Goal: Information Seeking & Learning: Learn about a topic

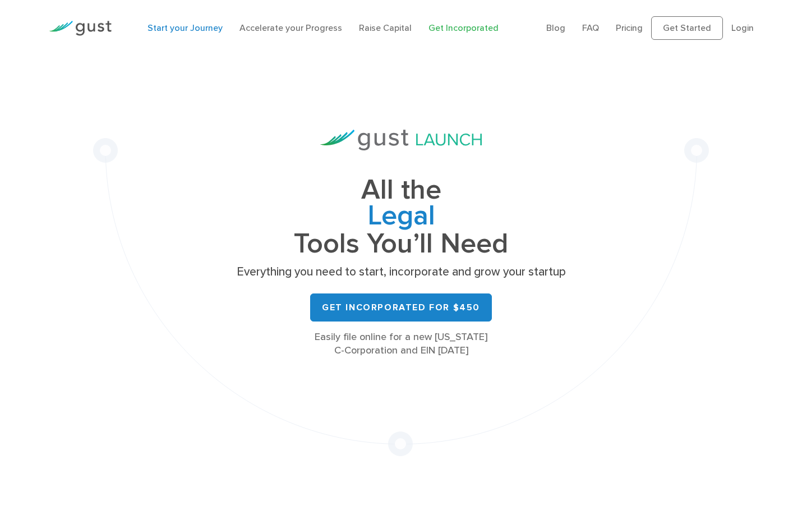
click at [180, 29] on link "Start your Journey" at bounding box center [184, 27] width 75 height 11
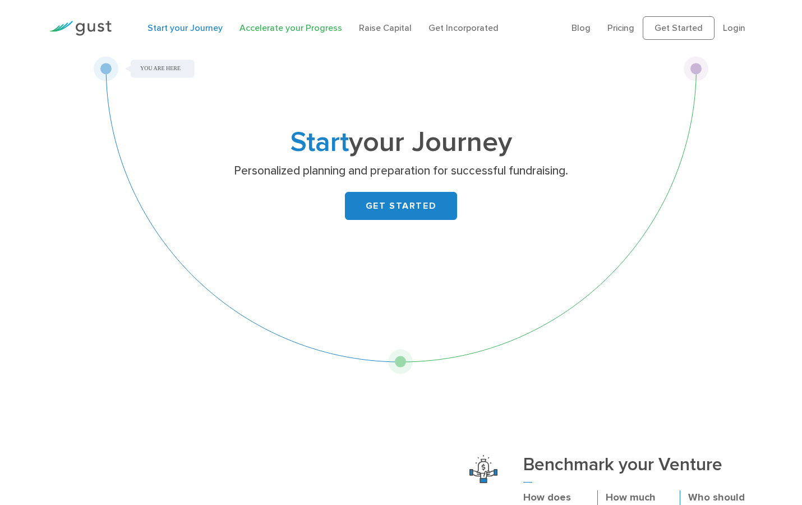
click at [263, 29] on link "Accelerate your Progress" at bounding box center [290, 27] width 103 height 11
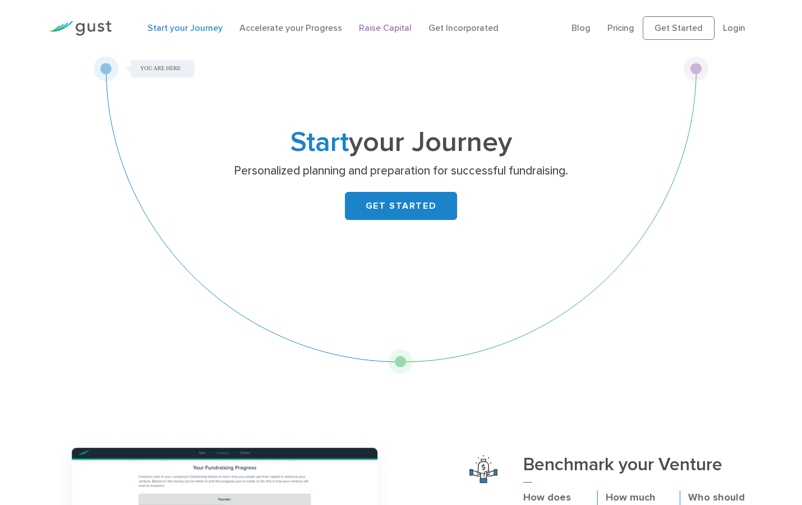
click at [373, 31] on link "Raise Capital" at bounding box center [385, 27] width 53 height 11
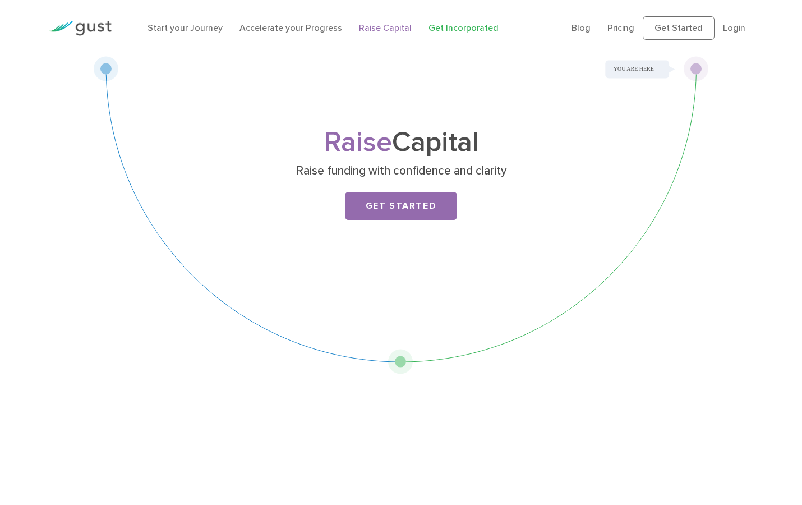
click at [445, 28] on link "Get Incorporated" at bounding box center [463, 27] width 70 height 11
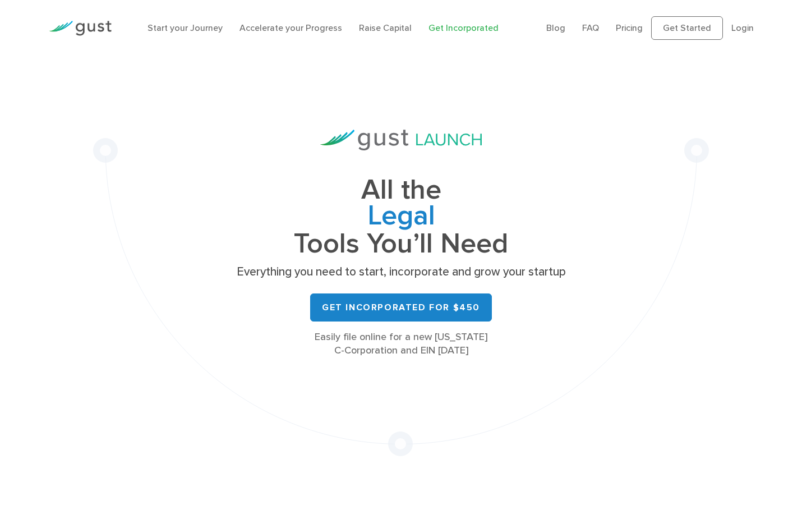
click at [642, 22] on li "Pricing" at bounding box center [629, 27] width 27 height 13
click at [631, 32] on link "Pricing" at bounding box center [629, 27] width 27 height 11
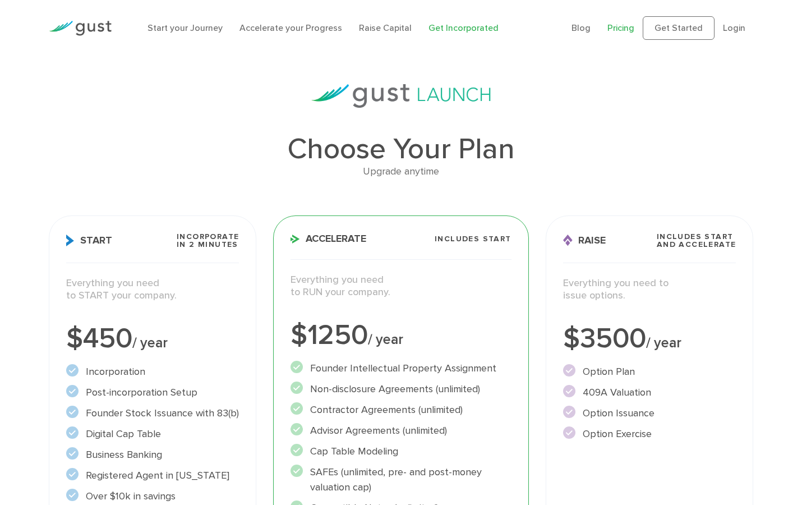
click at [478, 28] on link "Get Incorporated" at bounding box center [463, 27] width 70 height 11
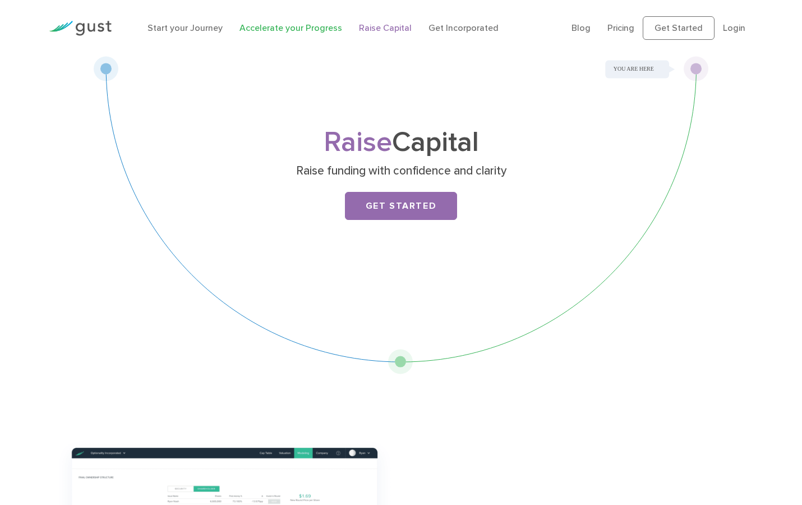
click at [300, 28] on link "Accelerate your Progress" at bounding box center [290, 27] width 103 height 11
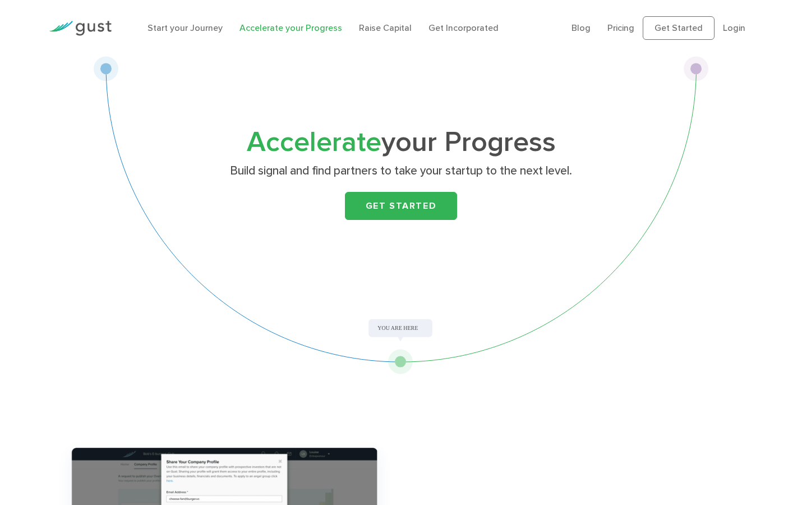
click at [189, 34] on li "Start your Journey" at bounding box center [184, 27] width 75 height 13
click at [183, 26] on link "Start your Journey" at bounding box center [184, 27] width 75 height 11
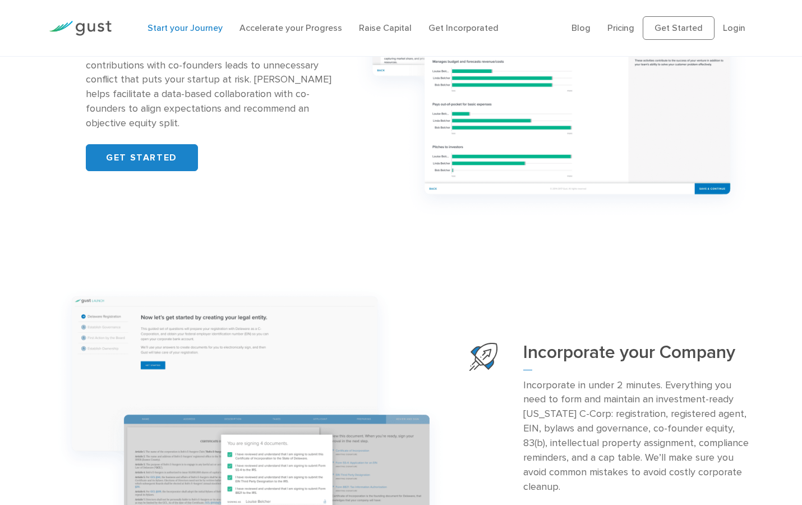
scroll to position [902, 0]
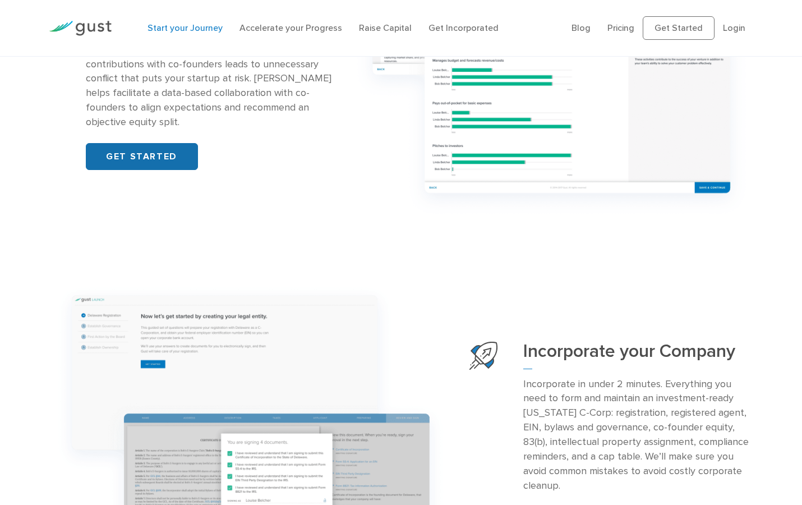
click at [140, 146] on link "GET STARTED" at bounding box center [142, 156] width 112 height 27
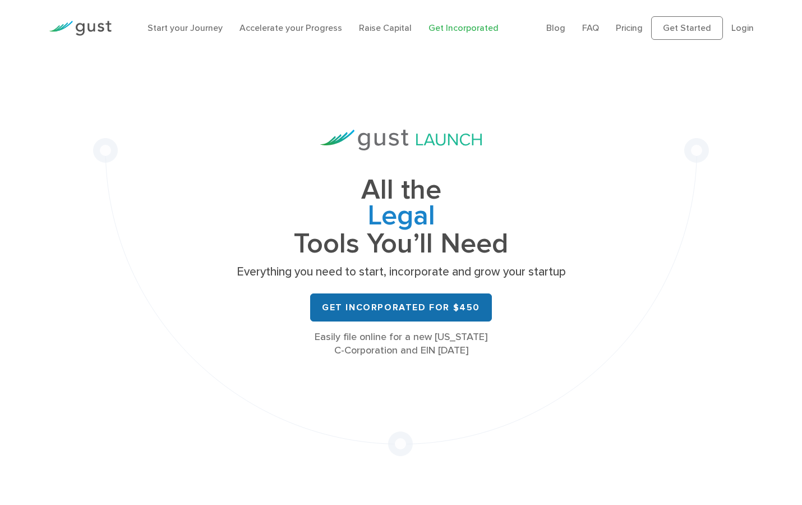
click at [397, 310] on link "Get Incorporated for $450" at bounding box center [401, 307] width 182 height 28
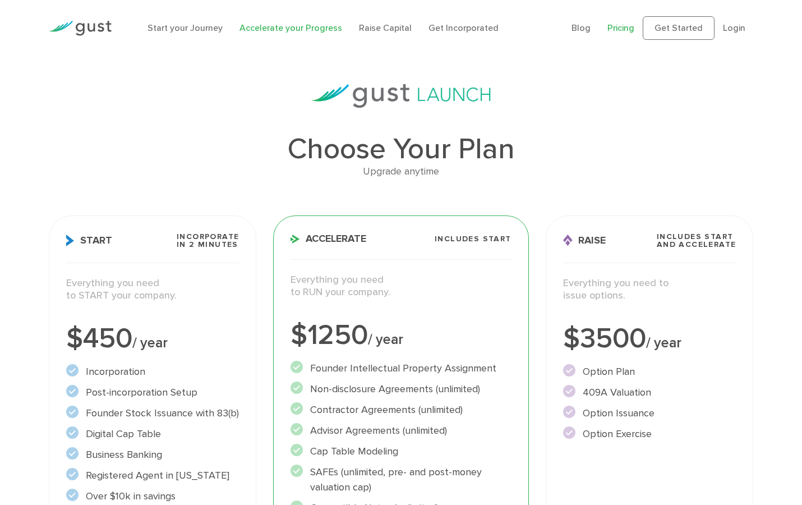
click at [297, 24] on link "Accelerate your Progress" at bounding box center [290, 27] width 103 height 11
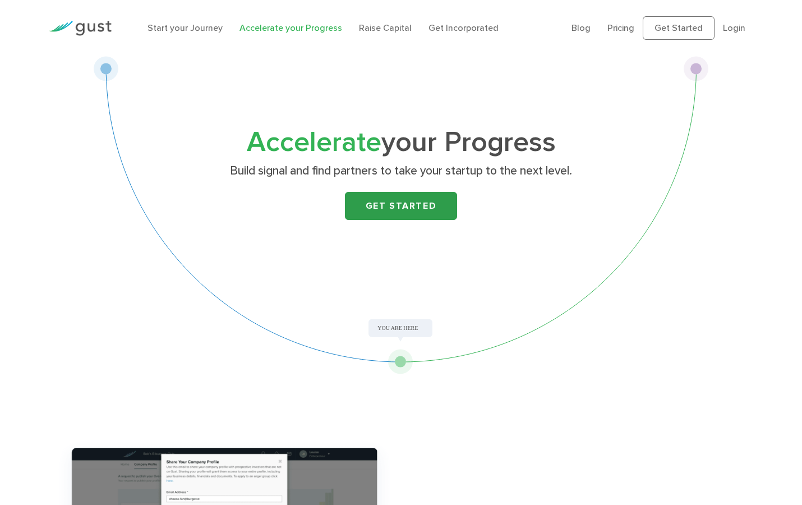
click at [391, 203] on link "Get Started" at bounding box center [401, 206] width 112 height 28
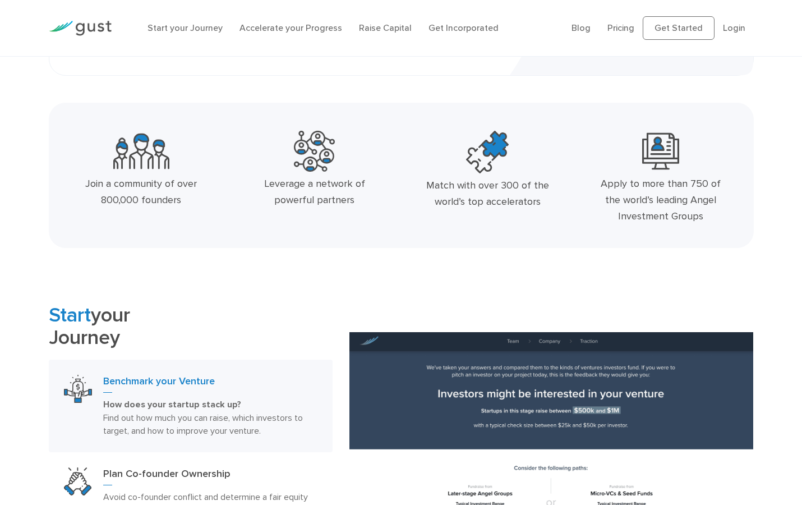
scroll to position [480, 0]
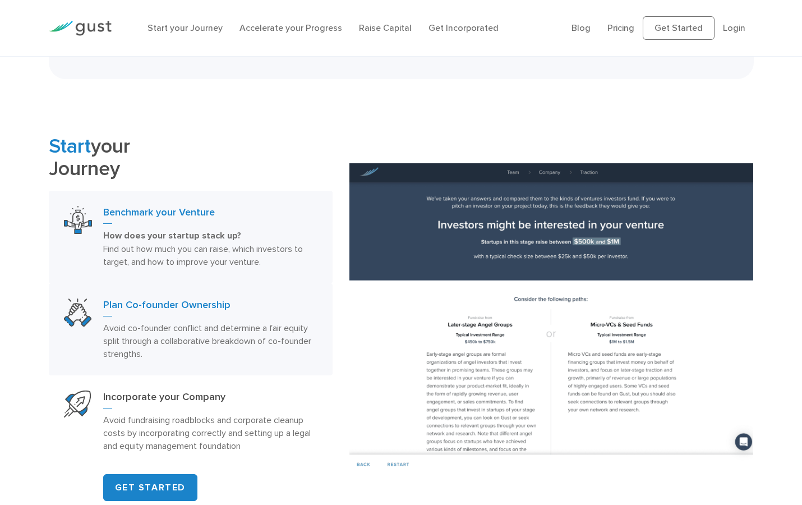
click at [226, 331] on p "Avoid co-founder conflict and determine a fair equity split through a collabora…" at bounding box center [210, 340] width 214 height 39
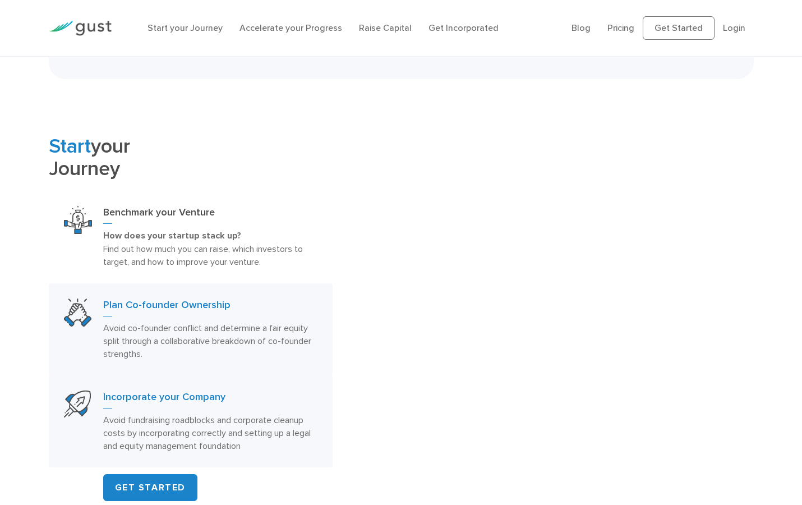
click at [212, 428] on div "Incorporate your Company Avoid fundraising roadblocks and corporate cleanup cos…" at bounding box center [210, 421] width 214 height 62
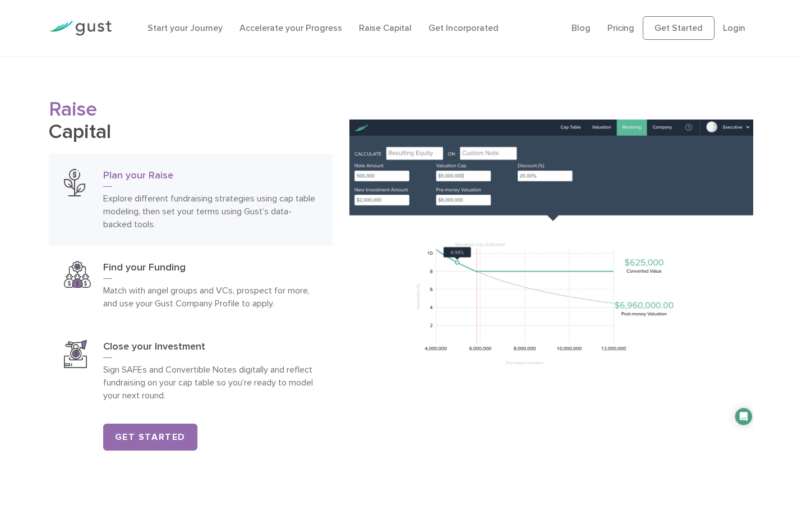
scroll to position [1568, 0]
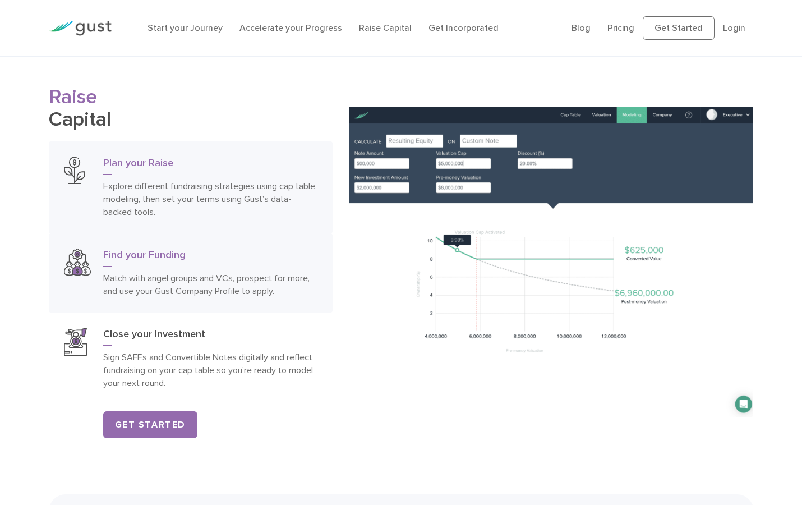
click at [223, 292] on p "Match with angel groups and VCs, prospect for more, and use your Gust Company P…" at bounding box center [210, 284] width 214 height 26
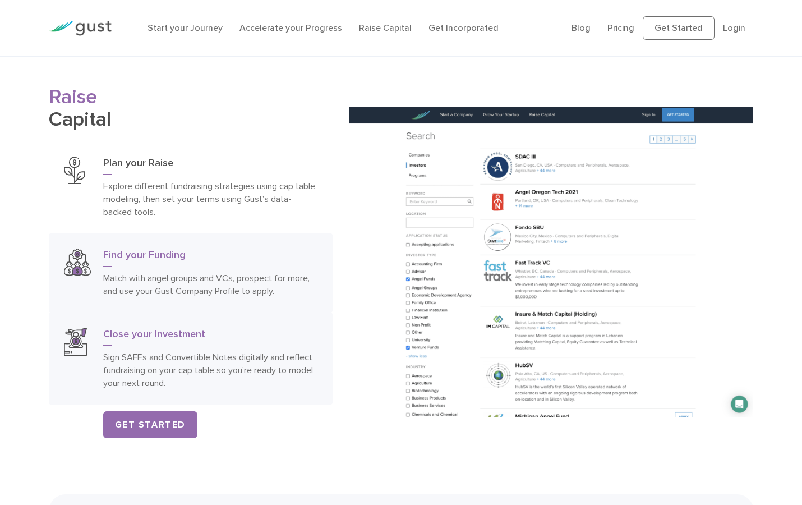
click at [220, 357] on p "Sign SAFEs and Convertible Notes digitally and reflect fundraising on your cap …" at bounding box center [210, 369] width 214 height 39
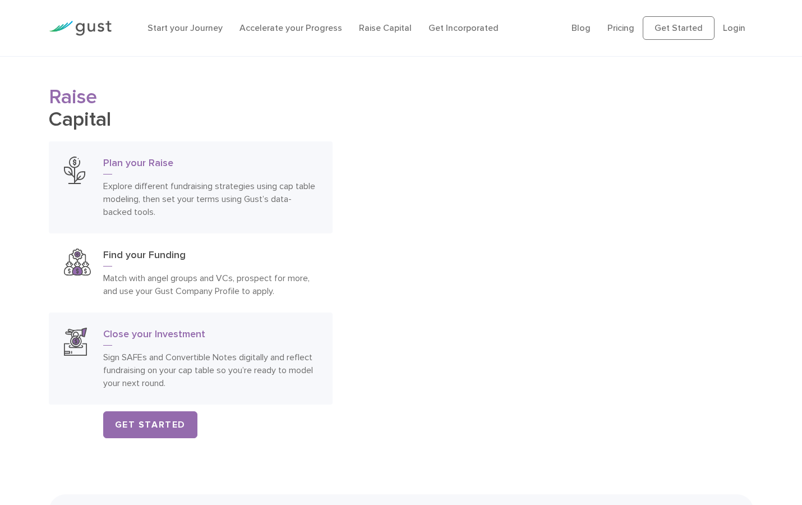
click at [168, 174] on h3 "Plan your Raise" at bounding box center [210, 165] width 214 height 18
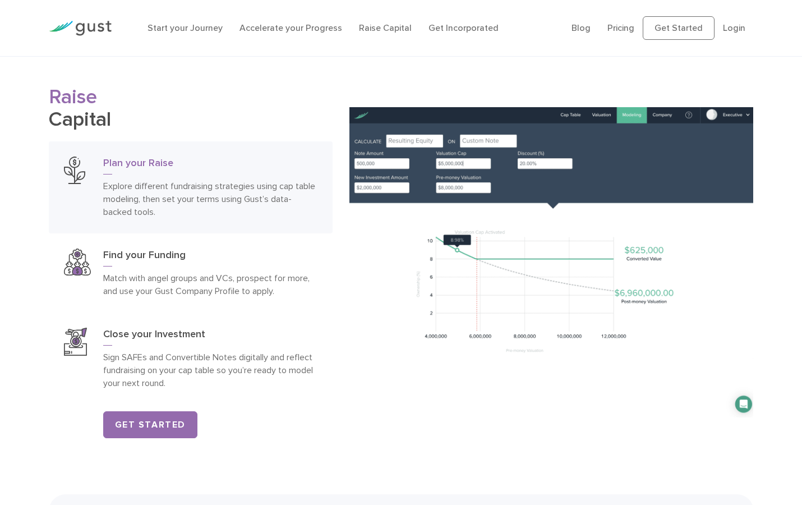
click at [382, 35] on div "Start your Journey Accelerate your Progress Raise Capital Get Incorporated" at bounding box center [351, 28] width 424 height 36
click at [376, 30] on link "Raise Capital" at bounding box center [385, 27] width 53 height 11
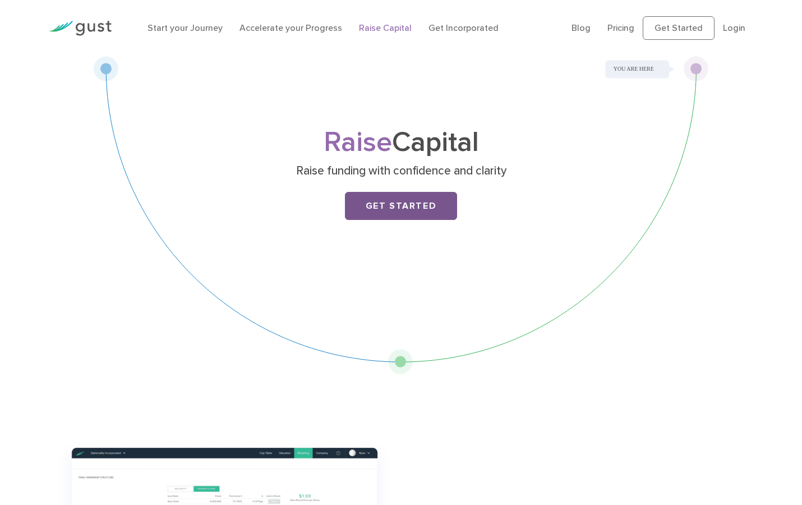
click at [405, 212] on link "Get Started" at bounding box center [401, 206] width 112 height 28
